Goal: Task Accomplishment & Management: Manage account settings

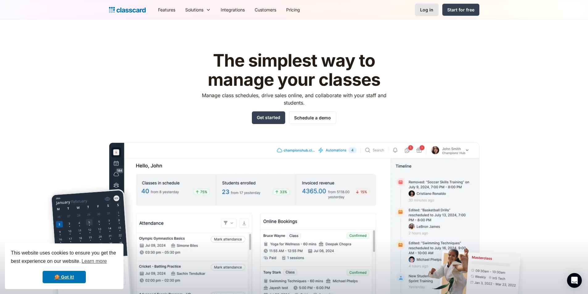
click at [426, 11] on div "Log in" at bounding box center [426, 9] width 13 height 6
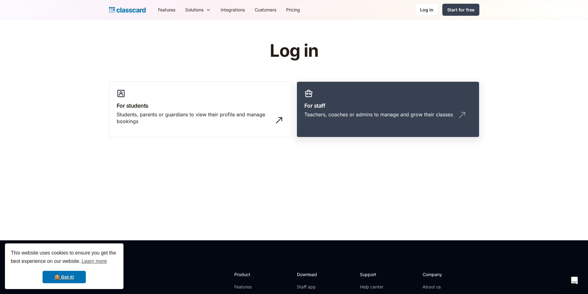
click at [326, 110] on link "For staff Teachers, coaches or admins to manage and grow their classes" at bounding box center [387, 109] width 183 height 56
